Goal: Task Accomplishment & Management: Manage account settings

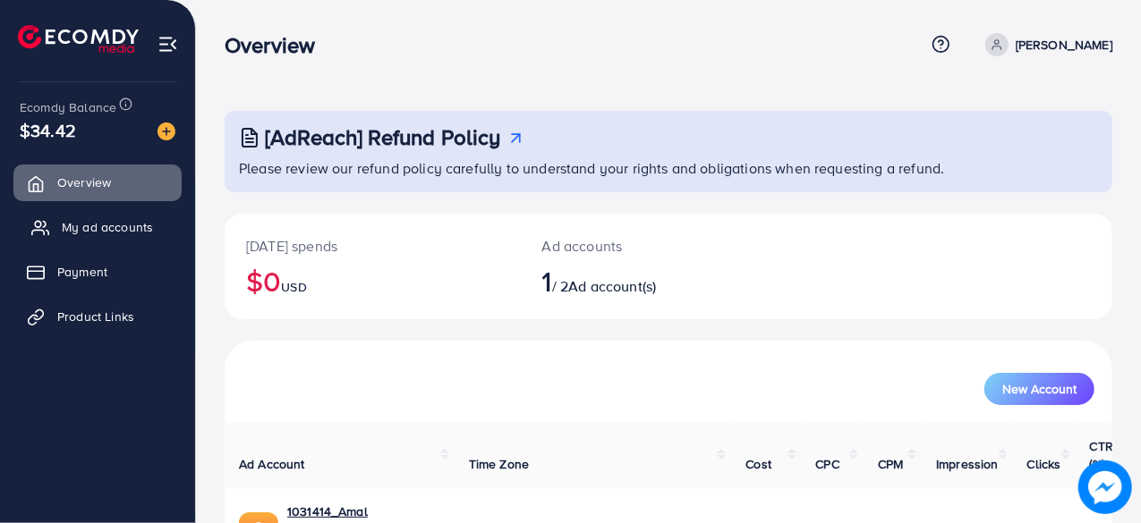
click at [95, 221] on span "My ad accounts" at bounding box center [107, 227] width 91 height 18
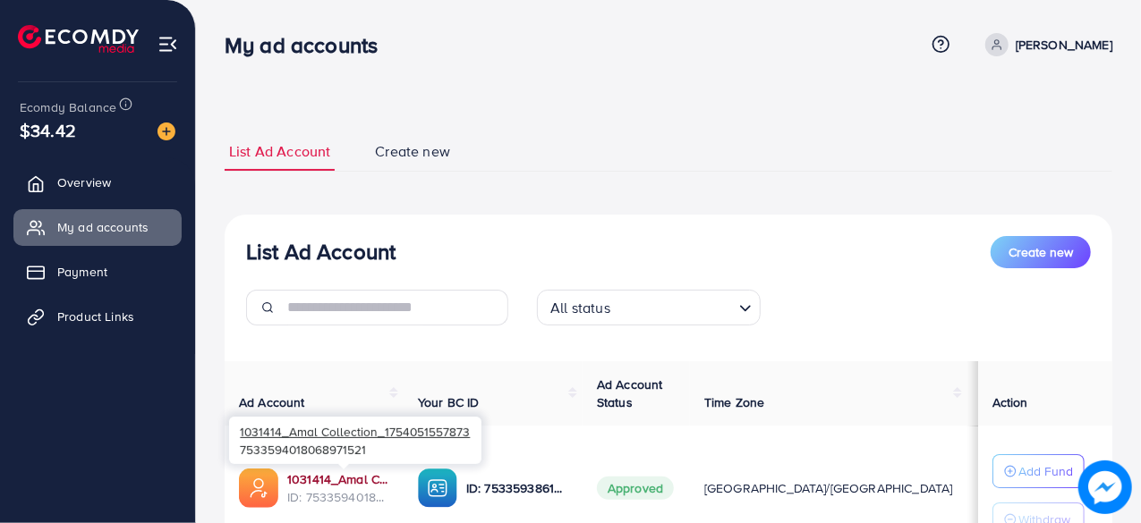
click at [354, 472] on link "1031414_Amal Collection_1754051557873" at bounding box center [338, 480] width 102 height 18
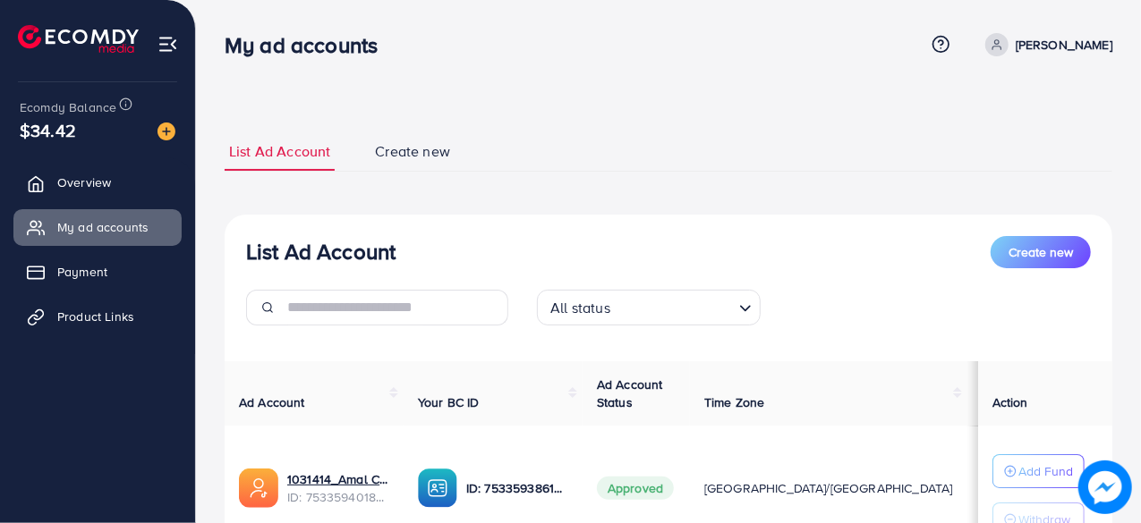
click at [332, 350] on div "List Ad Account Create new All status Loading... Ad Account Your BC ID Ad Accou…" at bounding box center [669, 423] width 888 height 417
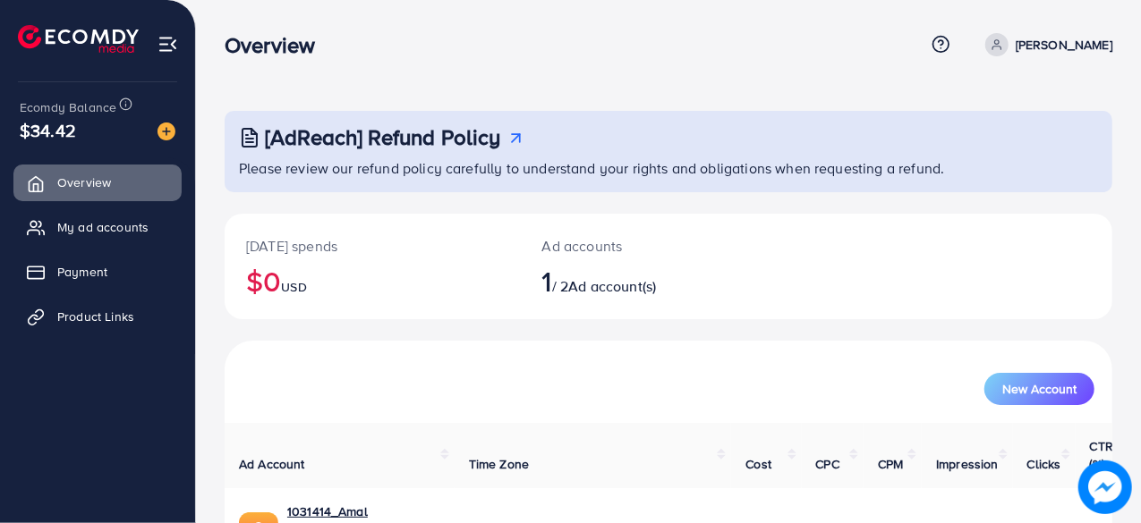
scroll to position [91, 0]
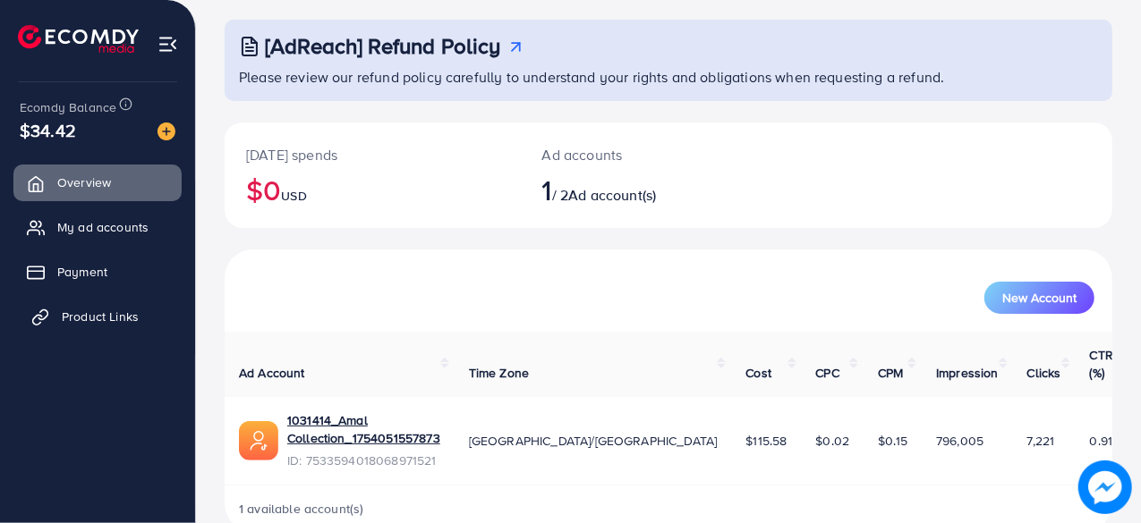
click at [102, 316] on span "Product Links" at bounding box center [100, 317] width 77 height 18
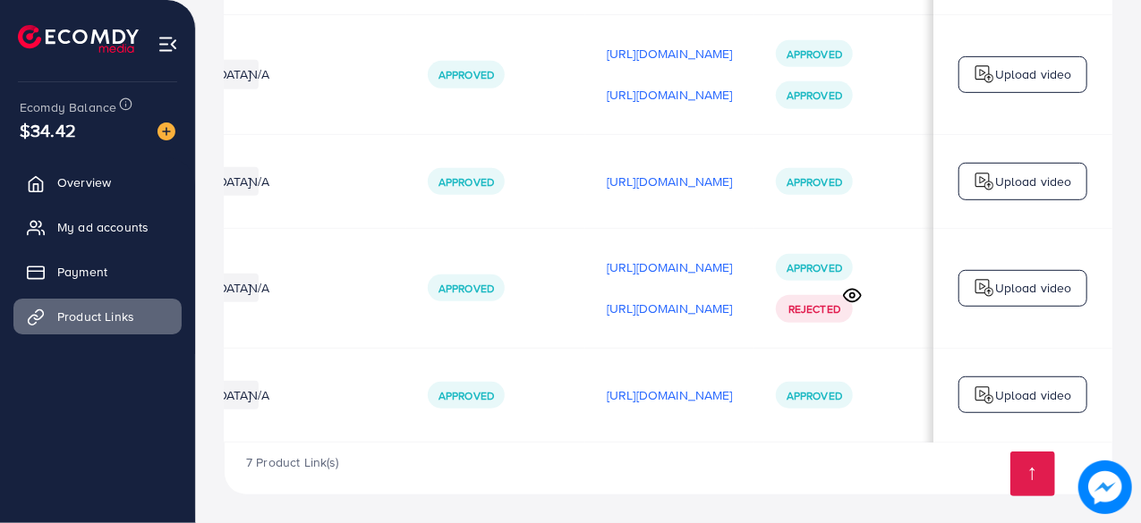
scroll to position [0, 511]
click at [673, 389] on p "https://files.ecomdy.com/videos/17ec2181-cd54-4d3a-88e2-3517e31a66c4-1759242009…" at bounding box center [670, 395] width 126 height 21
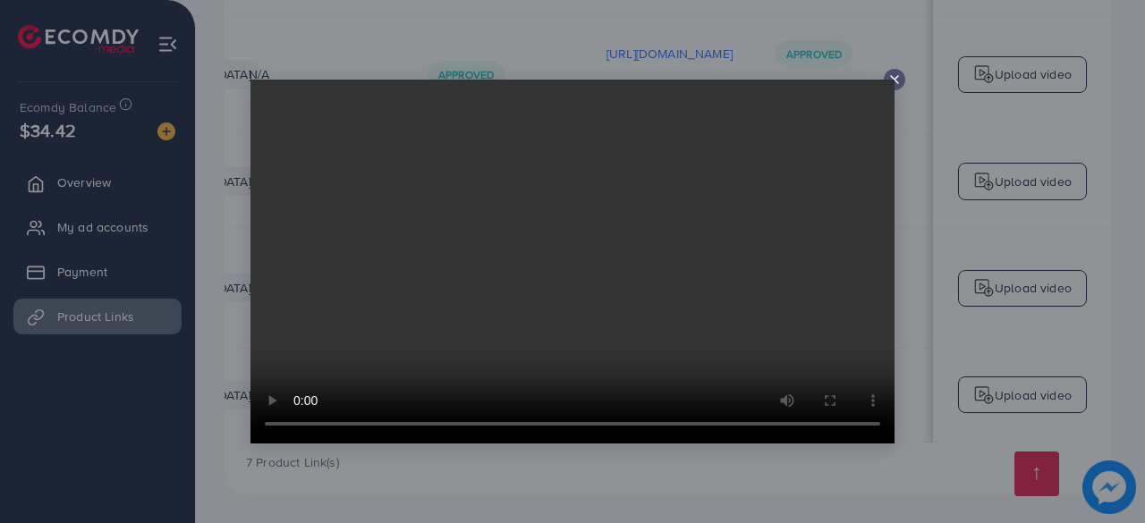
click at [895, 81] on icon at bounding box center [895, 79] width 14 height 14
